Goal: Task Accomplishment & Management: Manage account settings

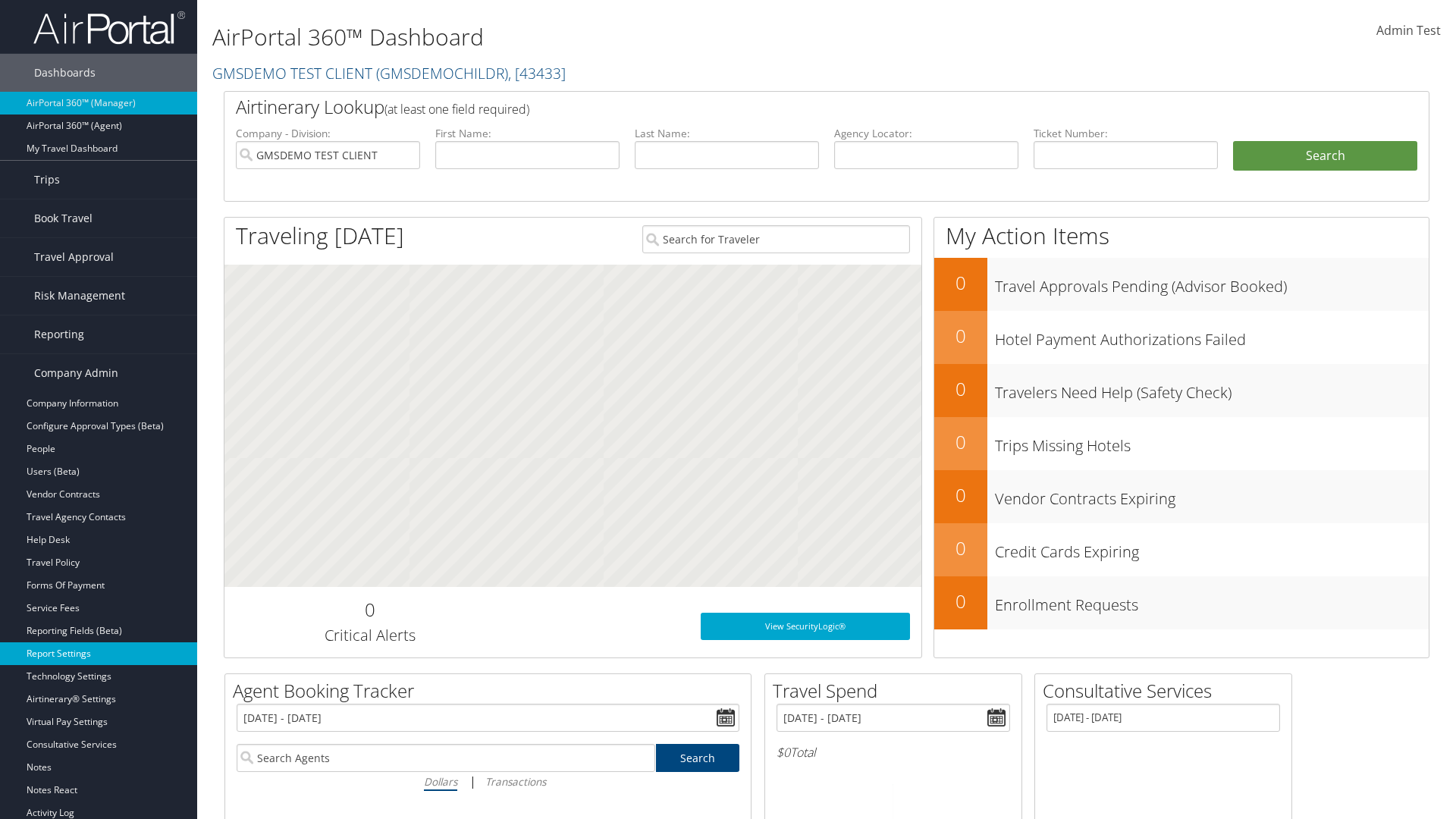
click at [98, 653] on link "Report Settings" at bounding box center [98, 653] width 198 height 22
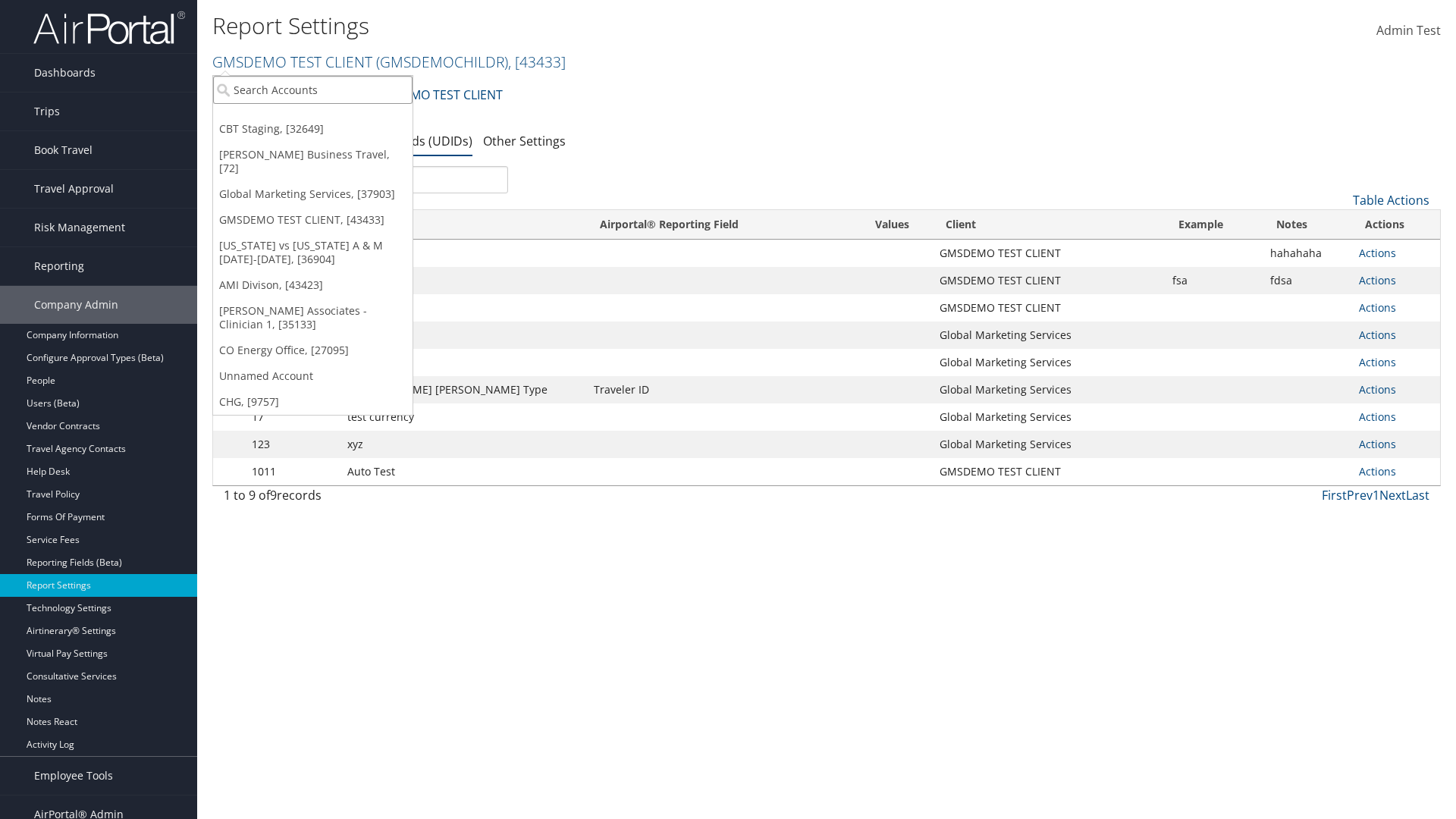
click at [313, 90] on input "search" at bounding box center [313, 90] width 199 height 28
type input "Global Marketing Services"
click at [327, 118] on div "Global Marketing Services (301946), [37903]" at bounding box center [327, 117] width 244 height 14
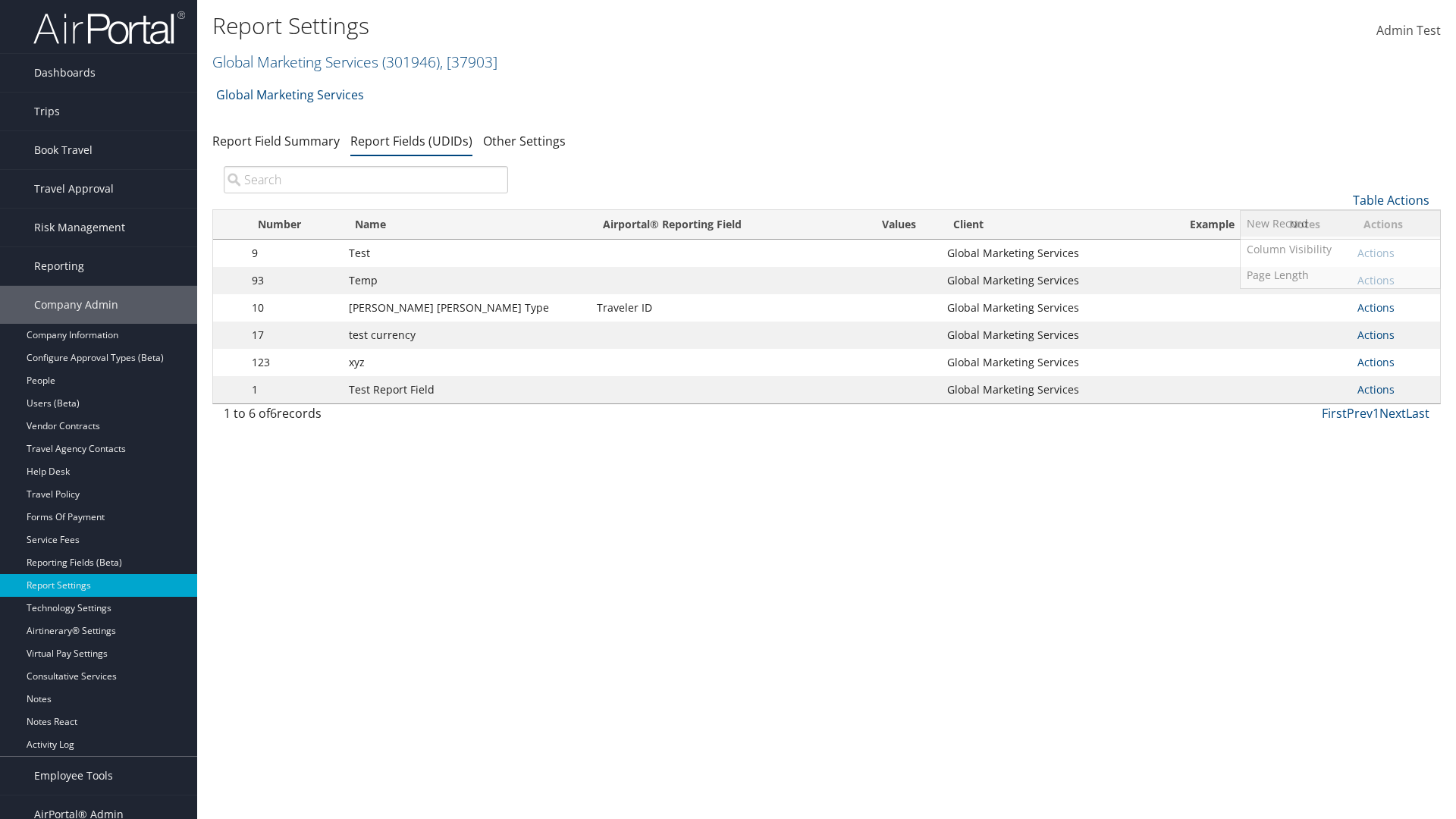
click at [1340, 224] on link "New Record" at bounding box center [1340, 224] width 199 height 26
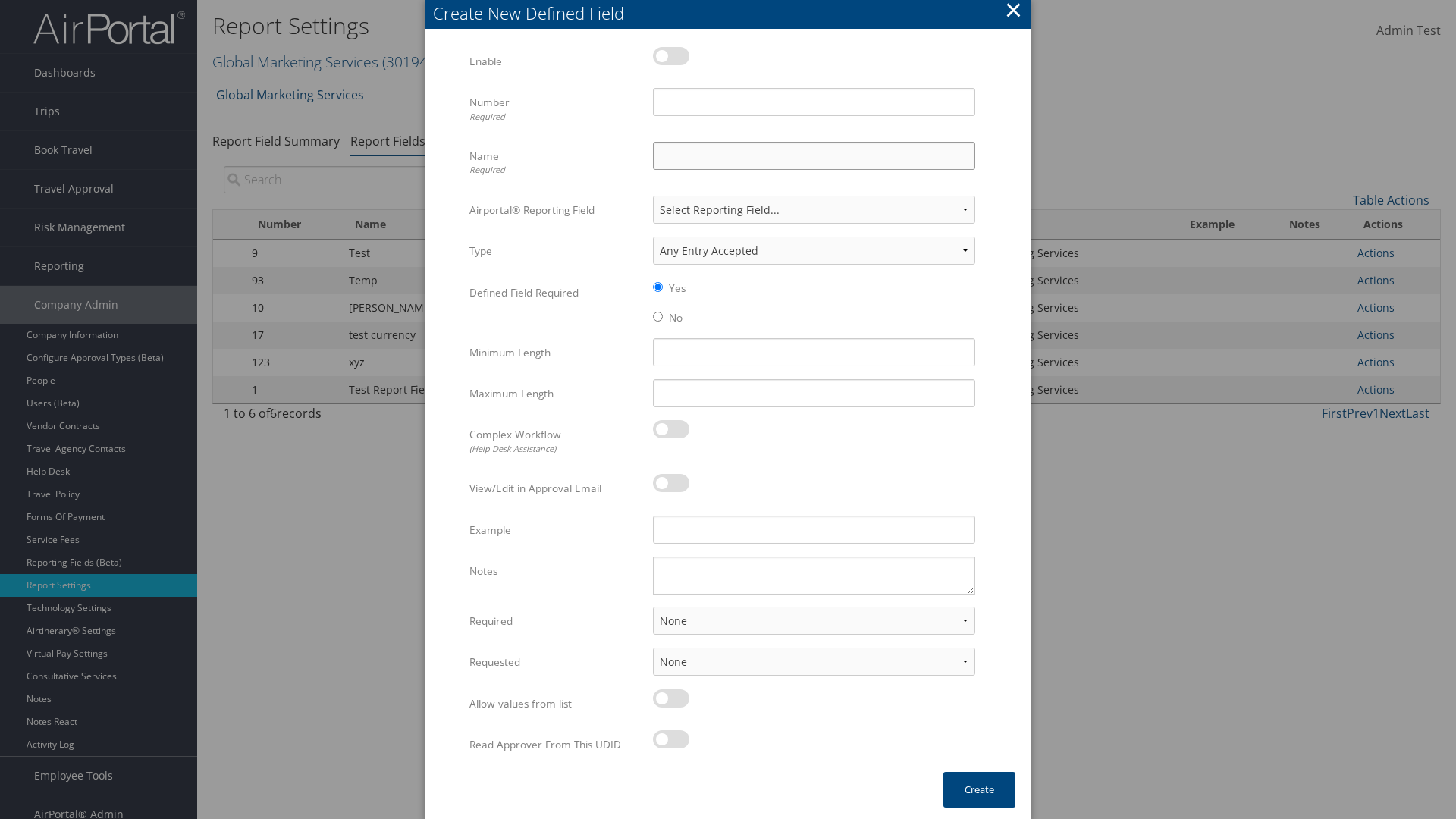
click at [814, 155] on input "Name Required" at bounding box center [814, 155] width 322 height 28
type input "Test Report Dummy"
click at [814, 102] on input "Number Required" at bounding box center [814, 102] width 322 height 28
type input "1"
click at [979, 789] on button "Create" at bounding box center [979, 790] width 72 height 36
